Goal: Task Accomplishment & Management: Understand process/instructions

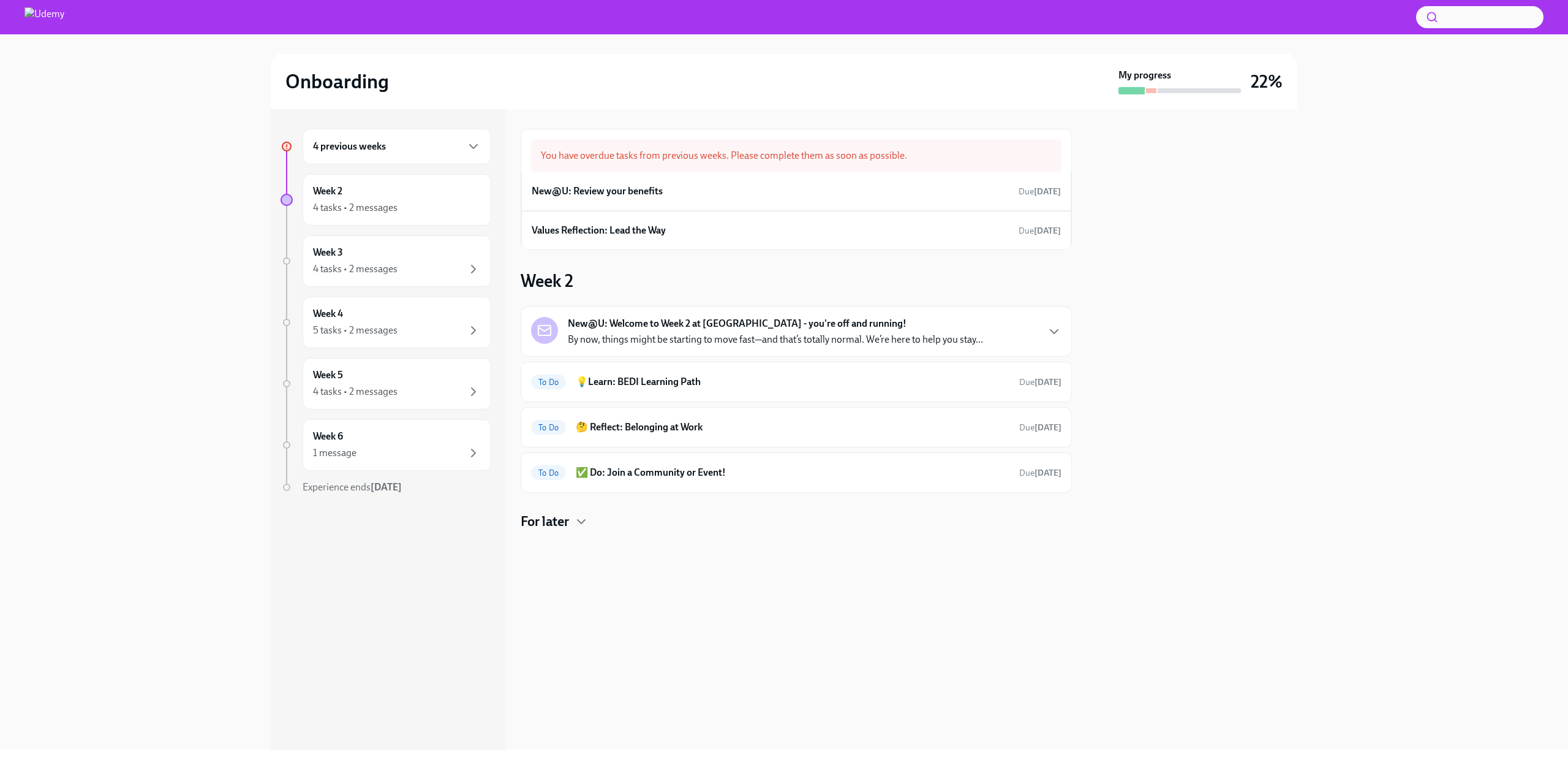
click at [396, 143] on div "4 previous weeks" at bounding box center [397, 146] width 168 height 15
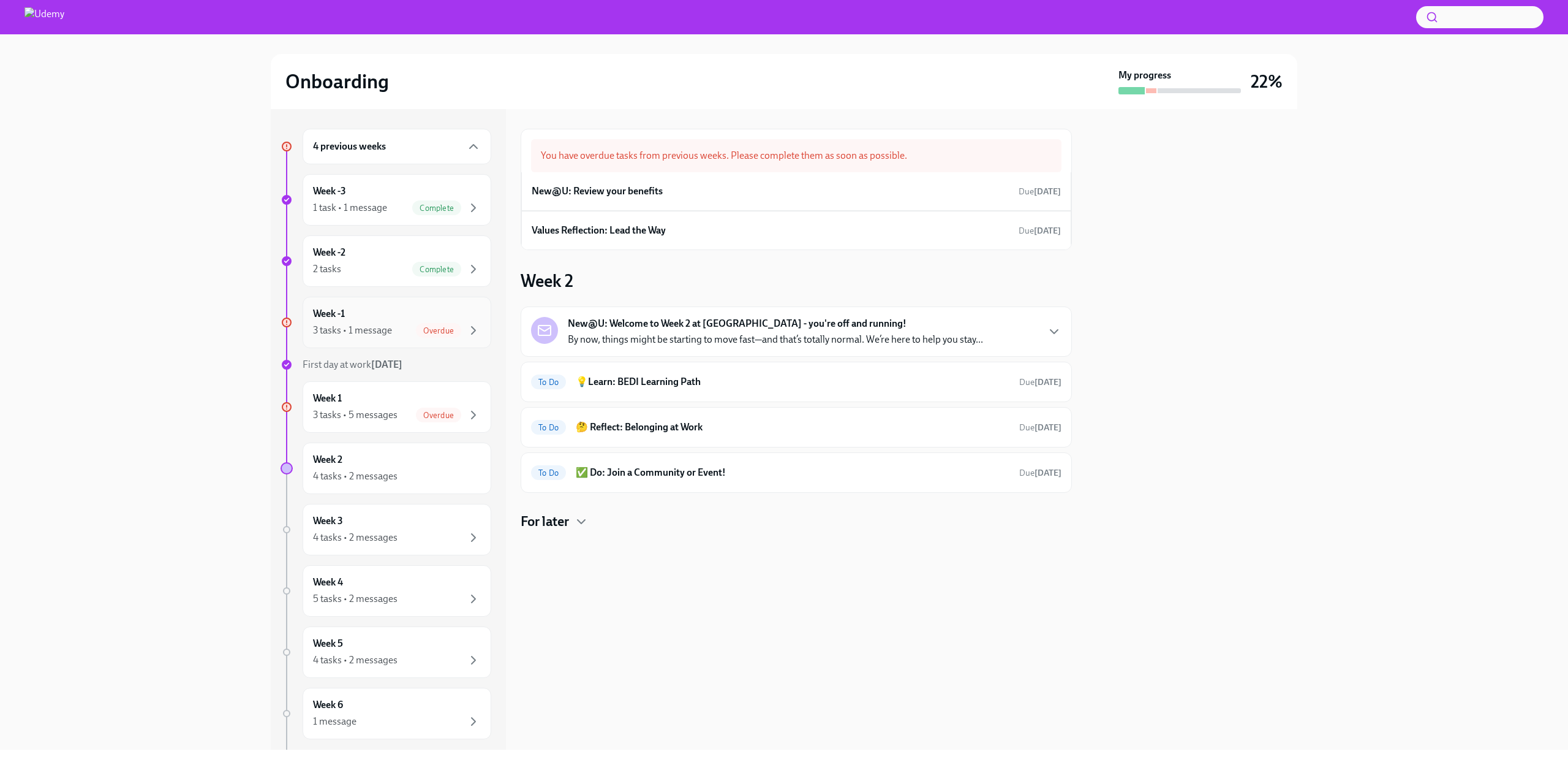
click at [364, 320] on div "Week -1 3 tasks • 1 message Overdue" at bounding box center [397, 322] width 168 height 31
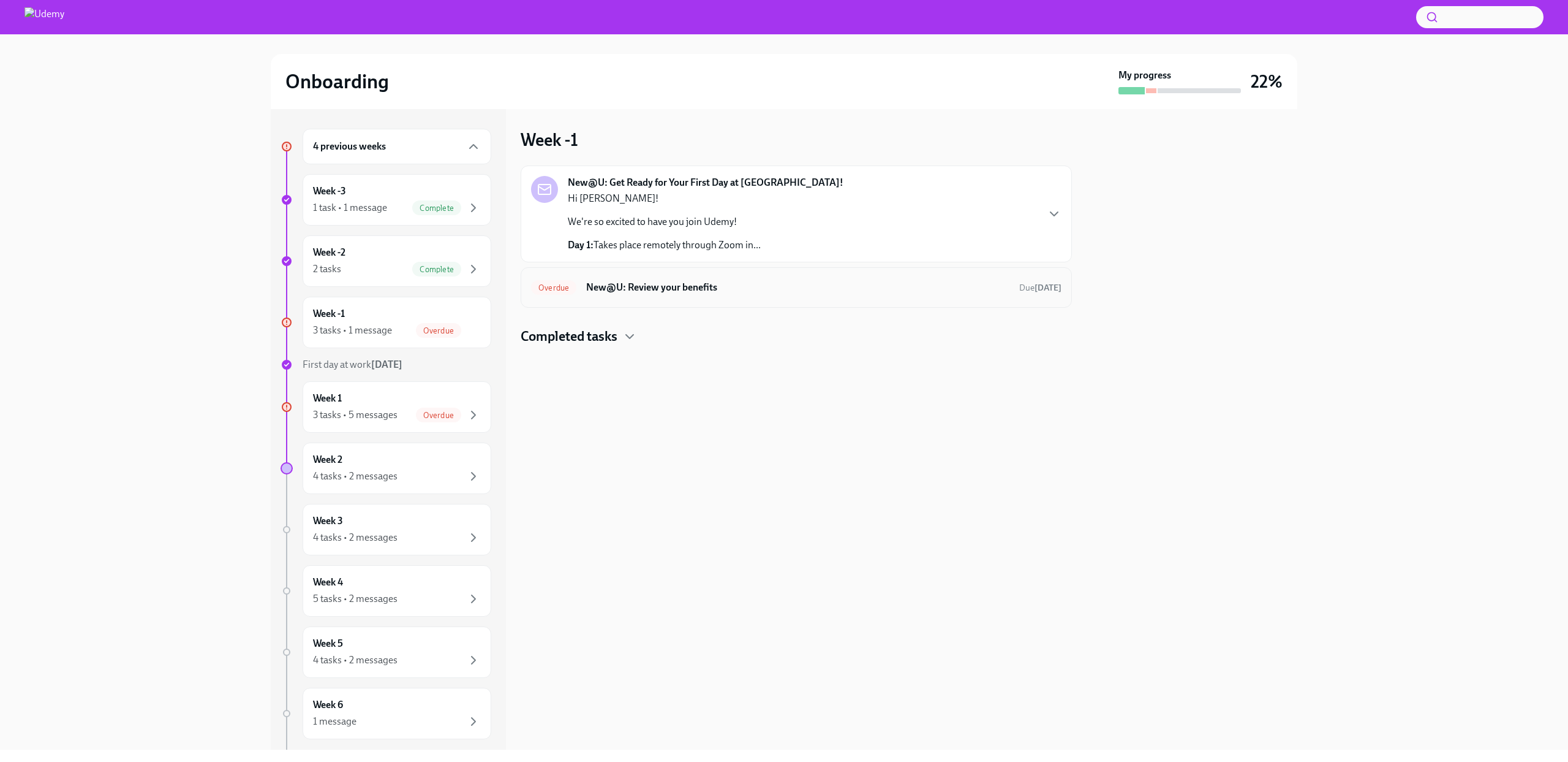
click at [742, 279] on div "Overdue New@U: Review your benefits Due [DATE]" at bounding box center [796, 288] width 530 height 19
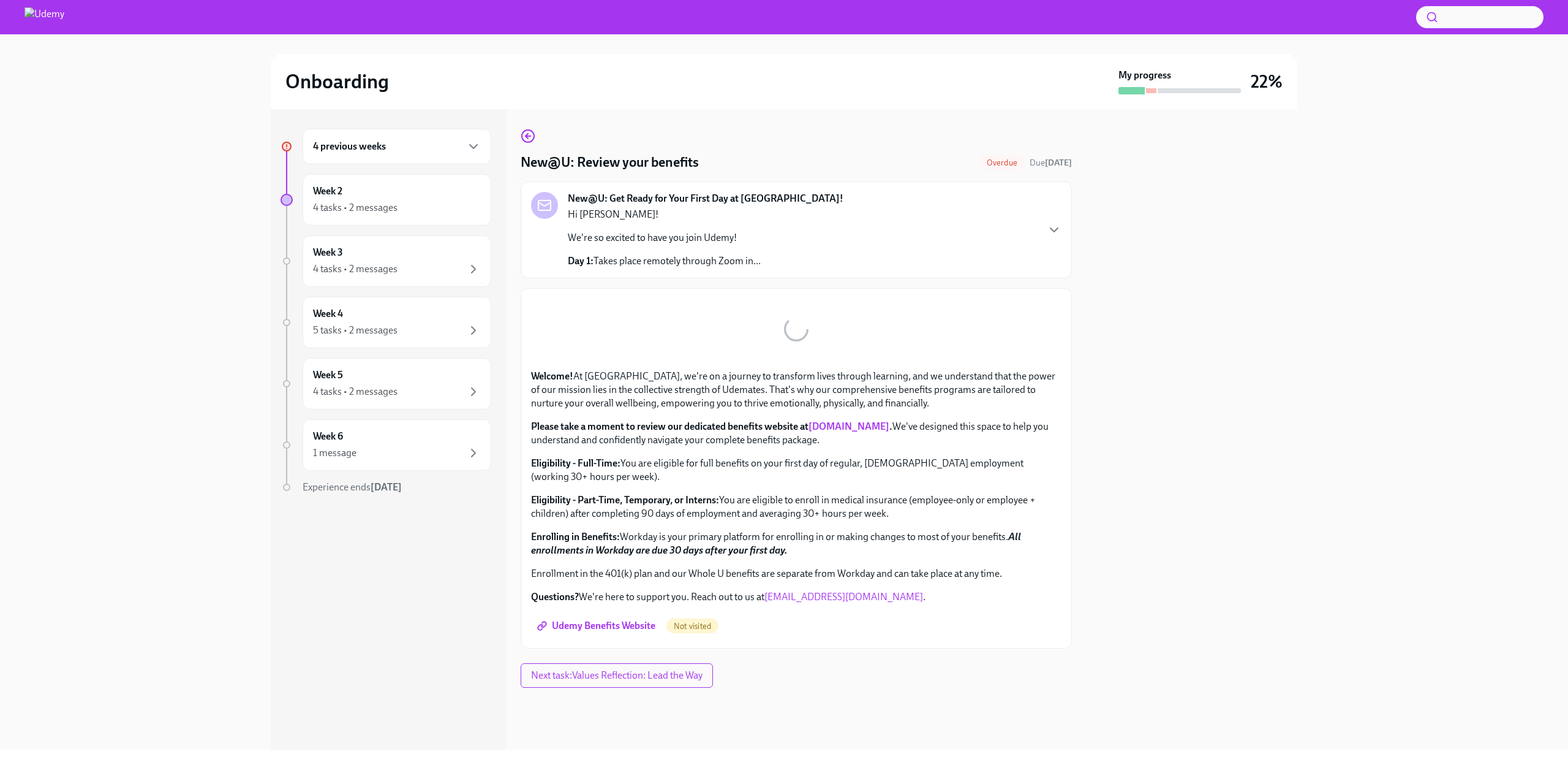
click at [593, 626] on span "Udemy Benefits Website" at bounding box center [598, 626] width 116 height 12
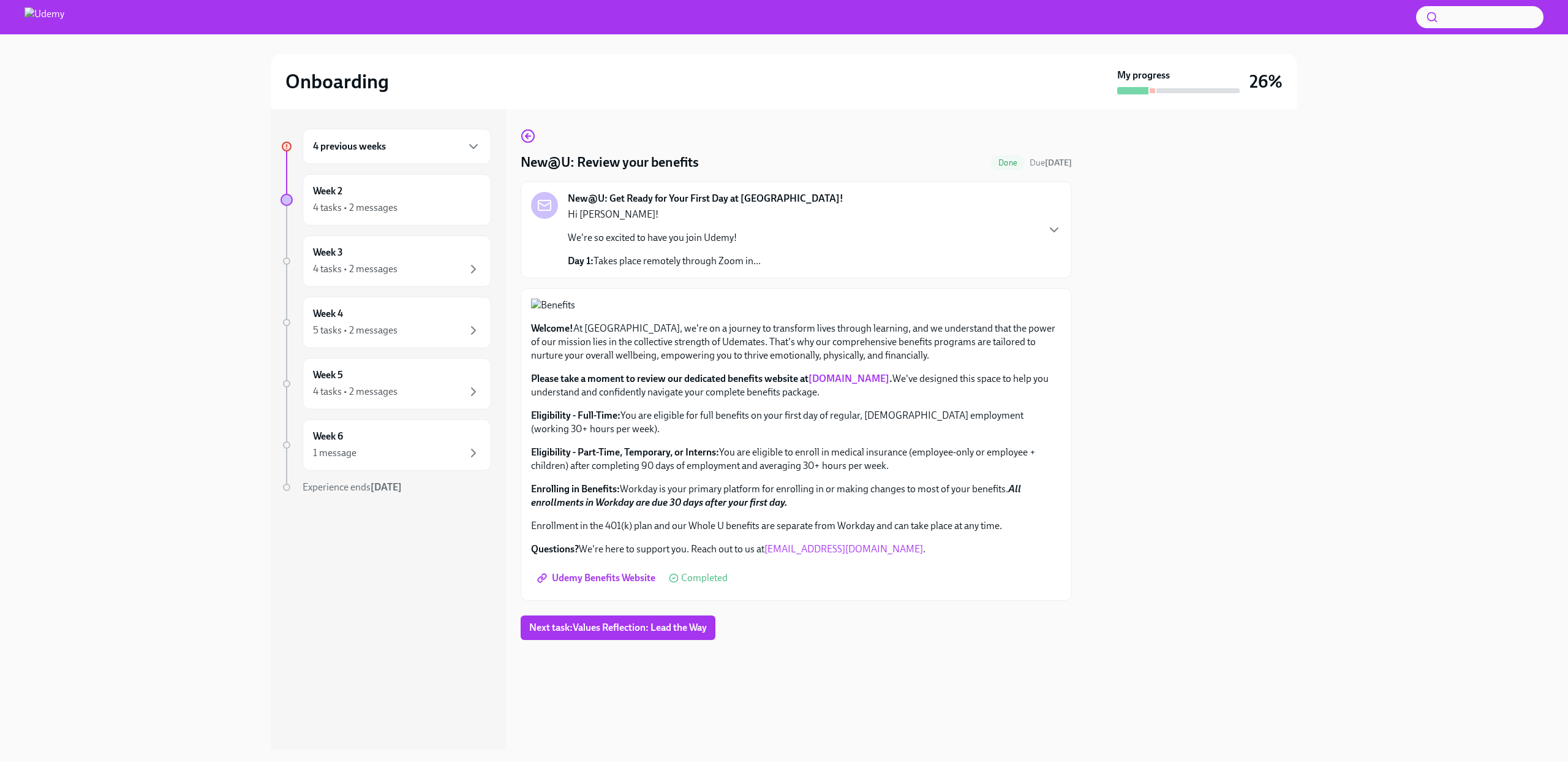
click at [375, 150] on h6 "4 previous weeks" at bounding box center [349, 146] width 73 height 13
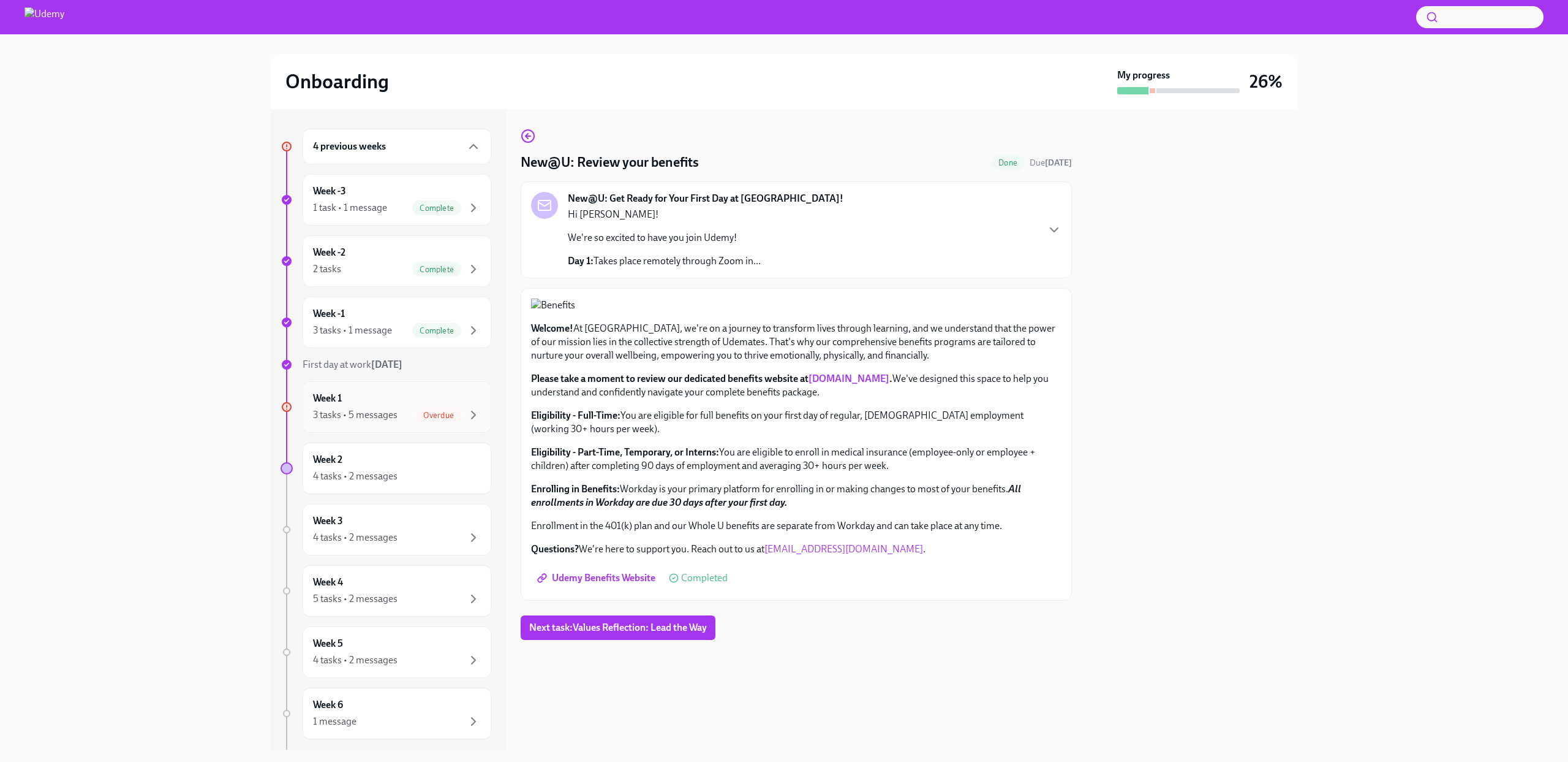
click at [372, 415] on div "3 tasks • 5 messages" at bounding box center [355, 414] width 84 height 13
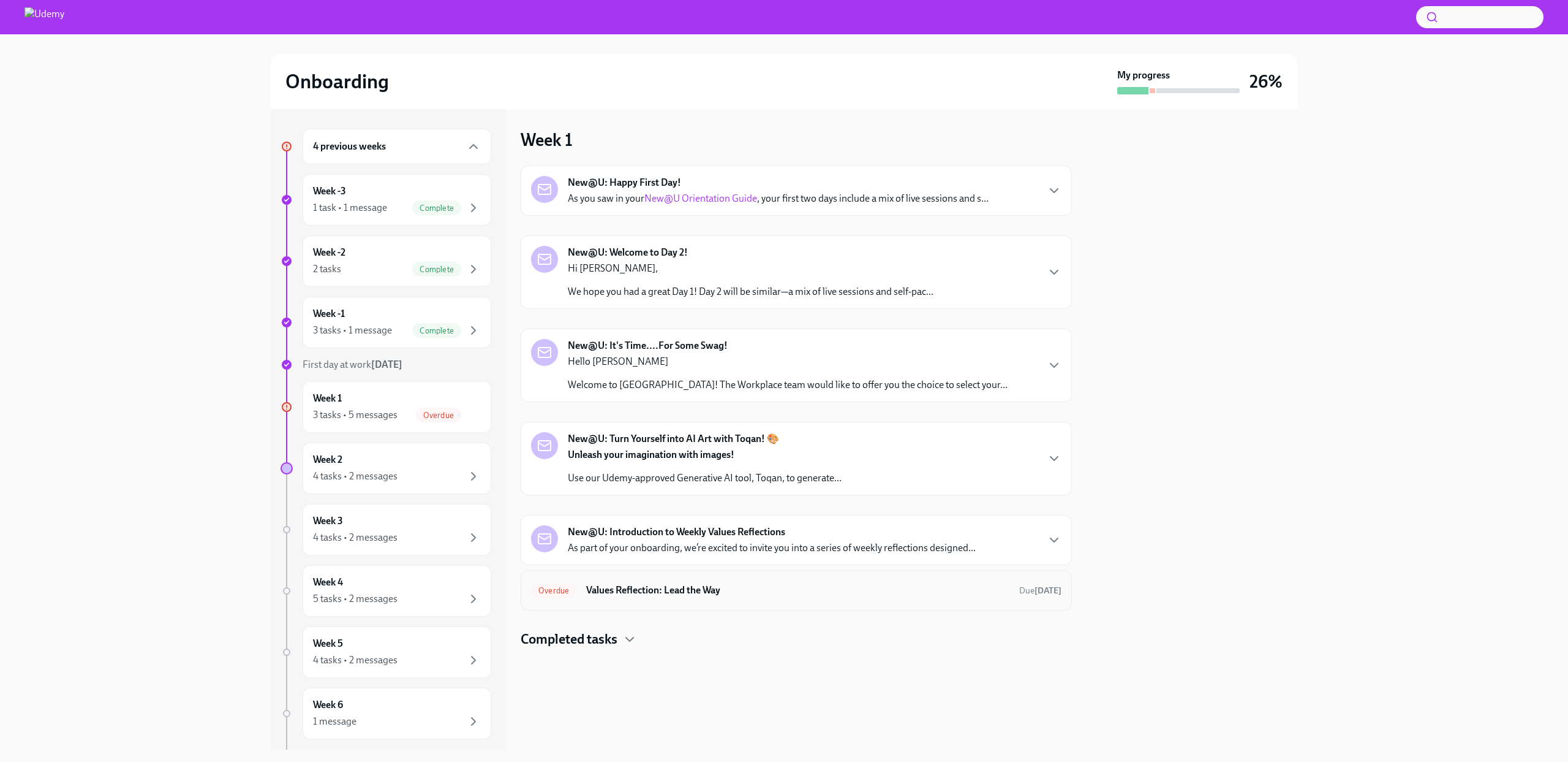
click at [716, 581] on div "Overdue Values Reflection: Lead the Way Due [DATE]" at bounding box center [796, 590] width 530 height 19
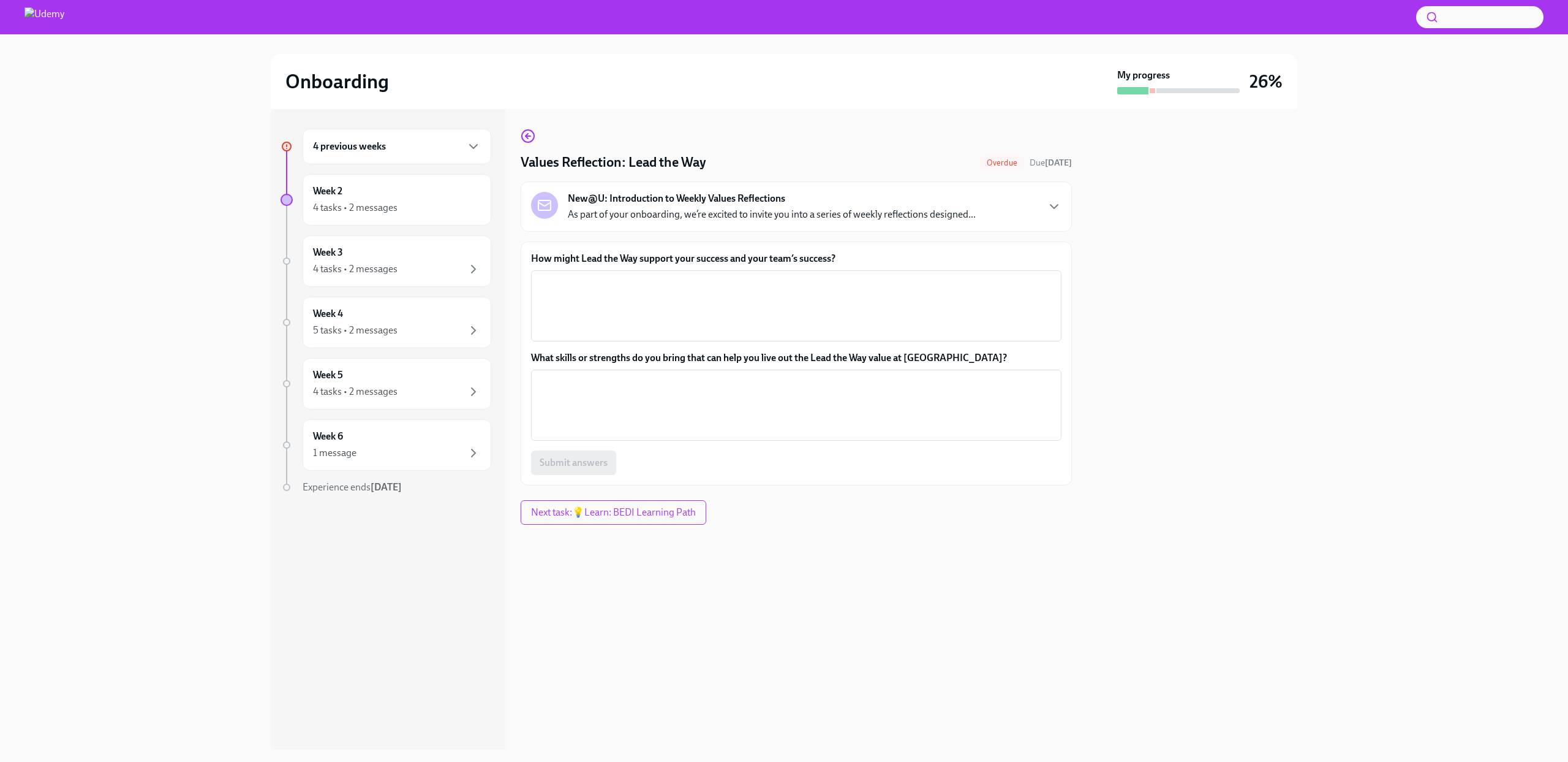
click at [964, 209] on p "As part of your onboarding, we’re excited to invite you into a series of weekly…" at bounding box center [772, 214] width 408 height 13
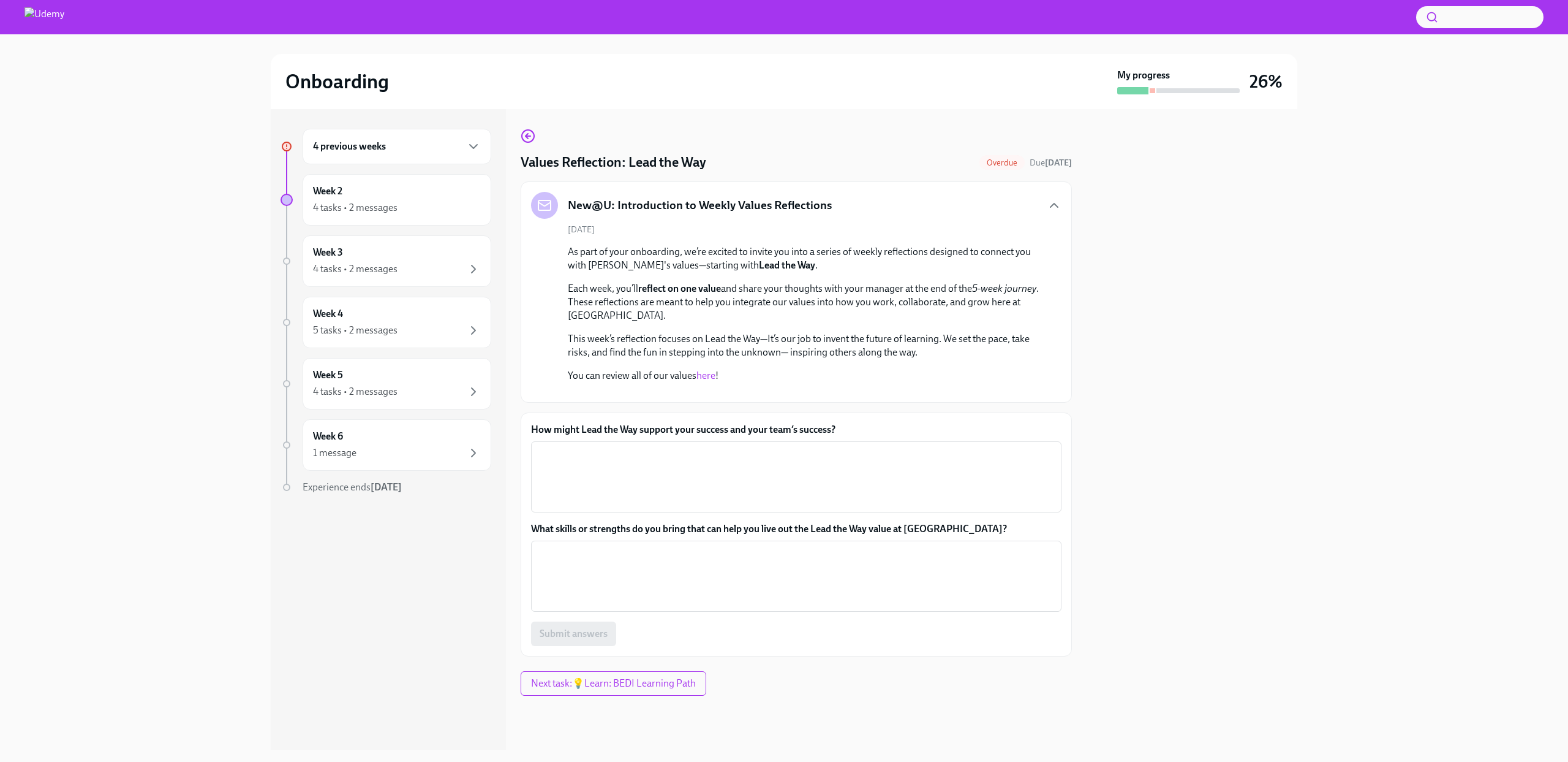
click at [405, 142] on div "4 previous weeks" at bounding box center [397, 146] width 168 height 15
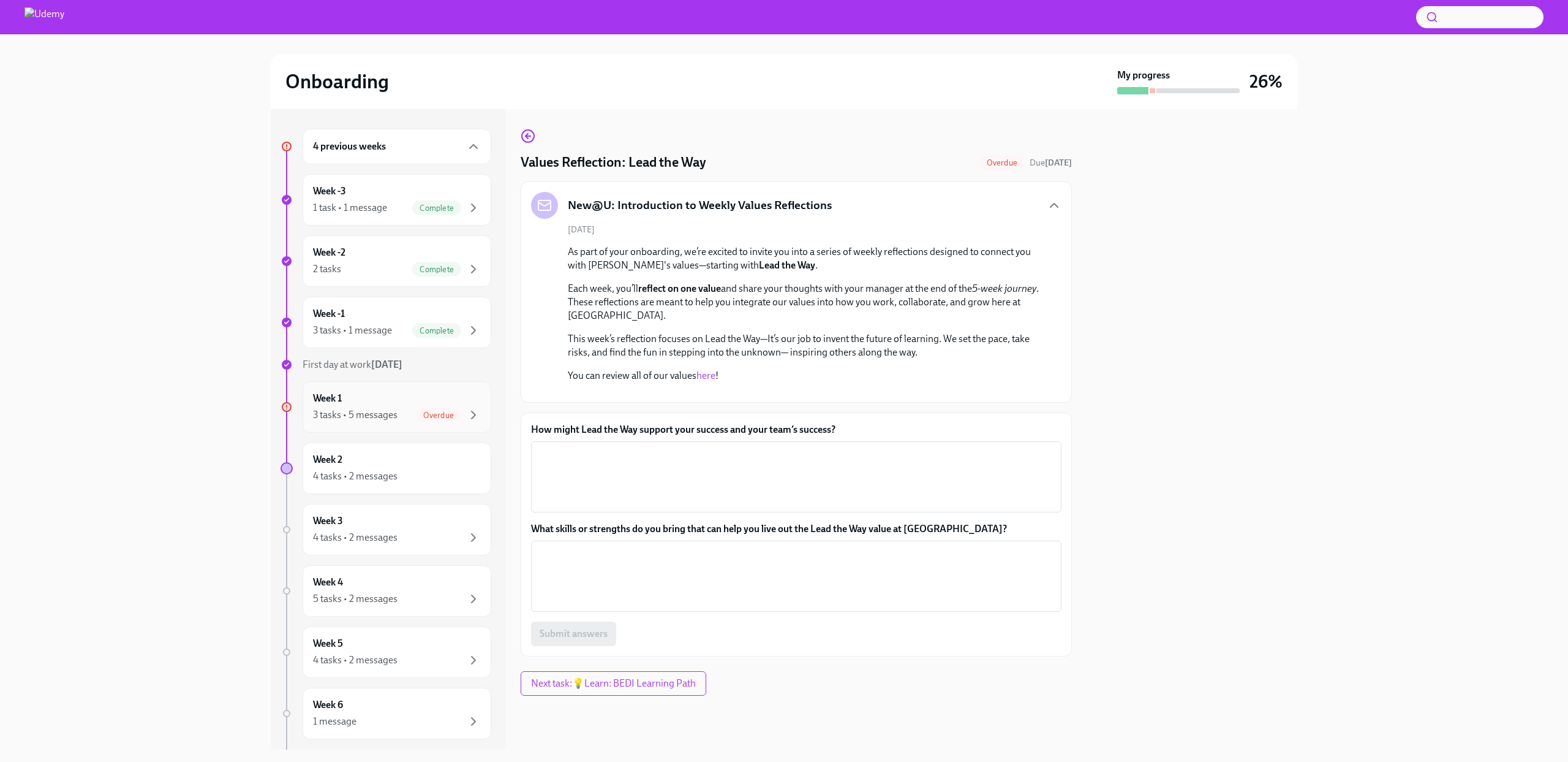
click at [396, 430] on div "Week 1 3 tasks • 5 messages Overdue" at bounding box center [397, 407] width 189 height 52
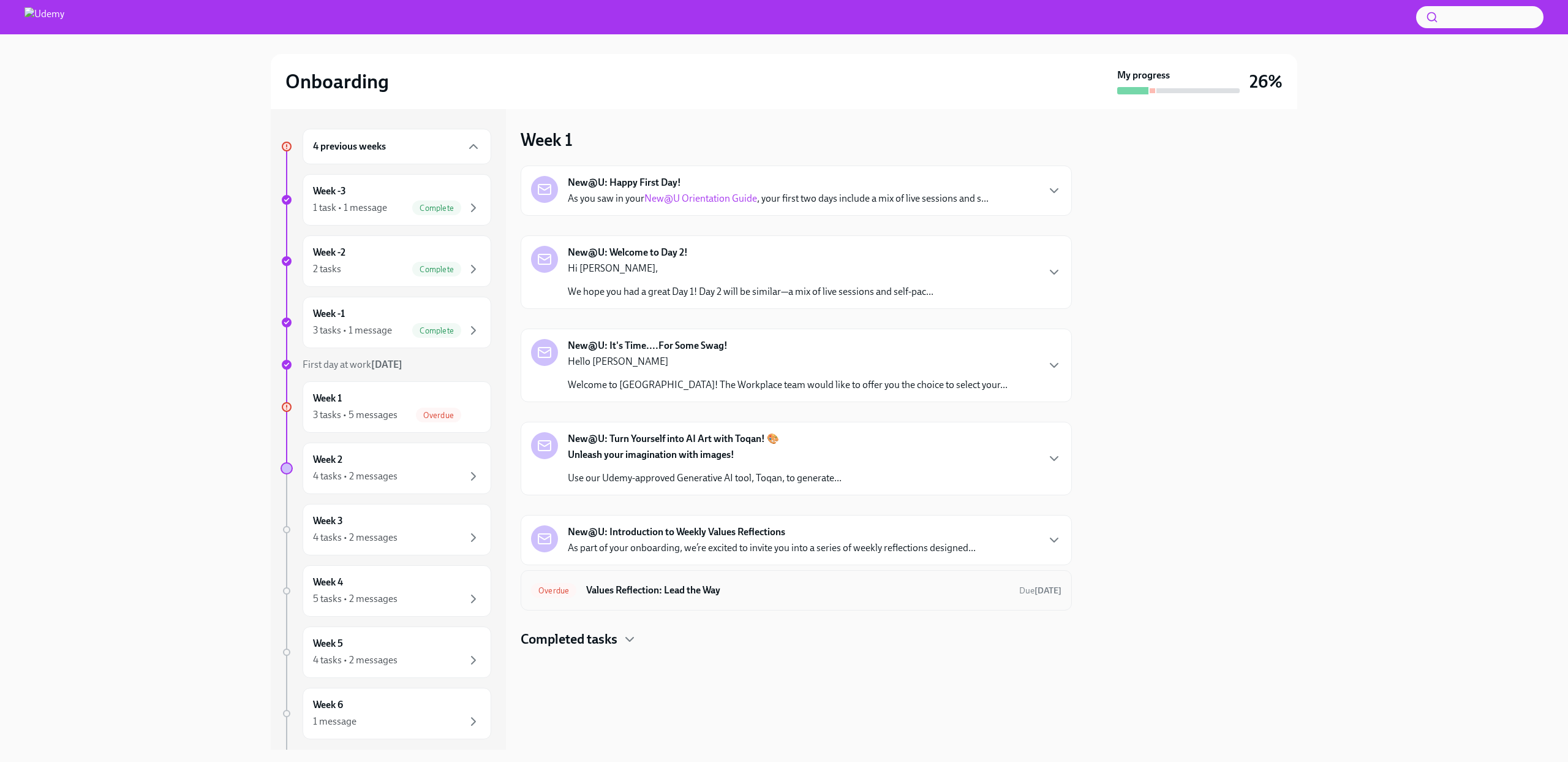
click at [680, 601] on div "Overdue Values Reflection: Lead the Way Due [DATE]" at bounding box center [796, 590] width 551 height 40
click at [702, 593] on h6 "Values Reflection: Lead the Way" at bounding box center [798, 590] width 423 height 13
